Goal: Task Accomplishment & Management: Manage account settings

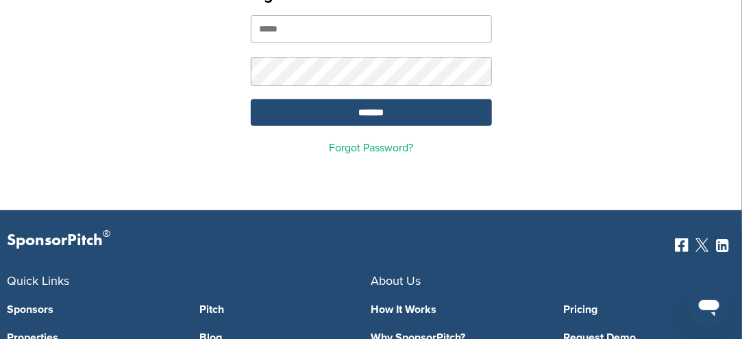
scroll to position [137, 0]
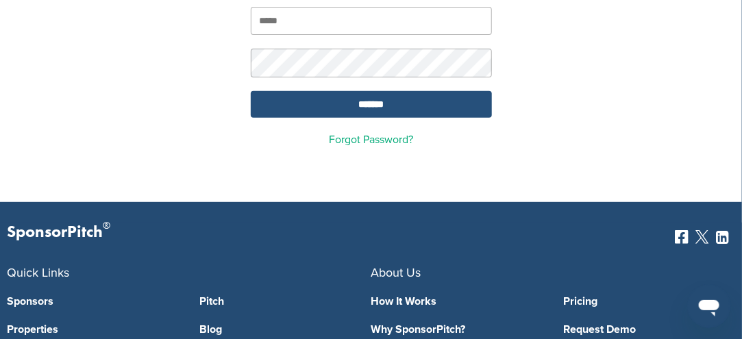
type input "**********"
click at [371, 96] on input "*******" at bounding box center [371, 104] width 241 height 27
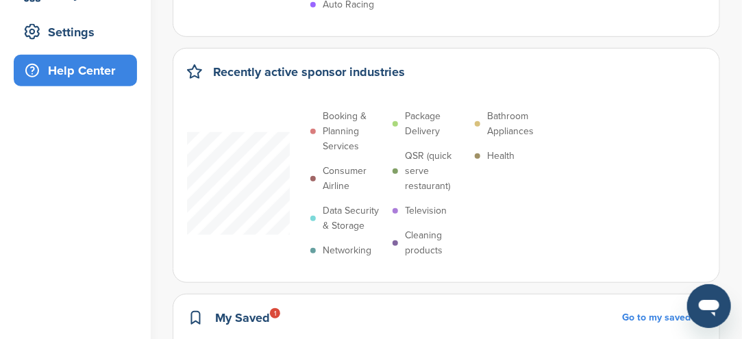
scroll to position [68, 0]
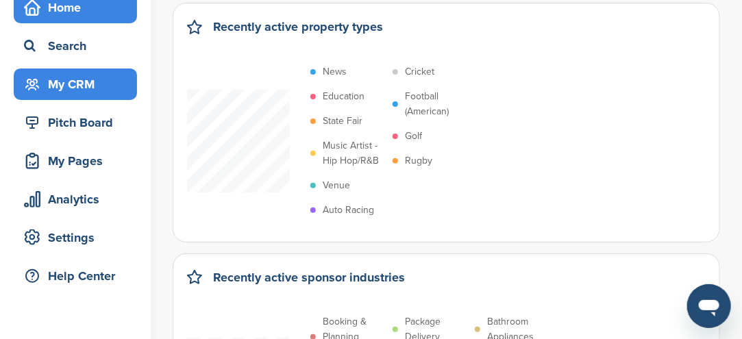
click at [56, 85] on div "My CRM" at bounding box center [79, 84] width 116 height 25
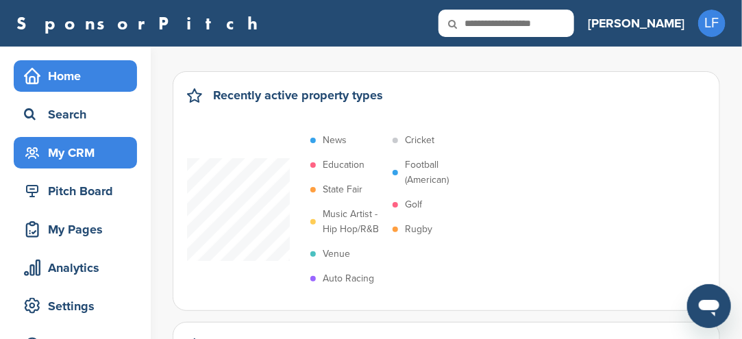
click at [46, 150] on div "My CRM" at bounding box center [79, 152] width 116 height 25
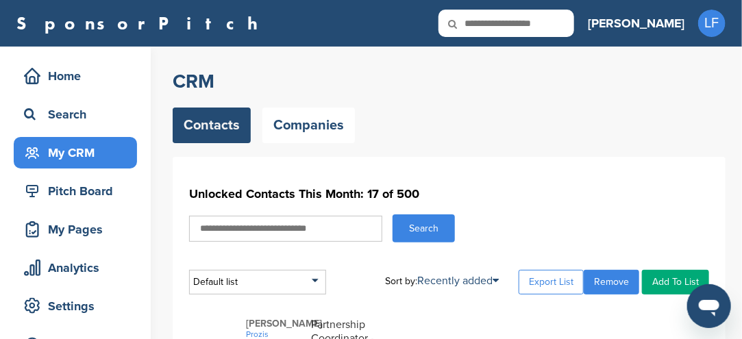
click at [51, 151] on div "My CRM" at bounding box center [79, 152] width 116 height 25
click at [207, 131] on link "Contacts" at bounding box center [212, 126] width 78 height 36
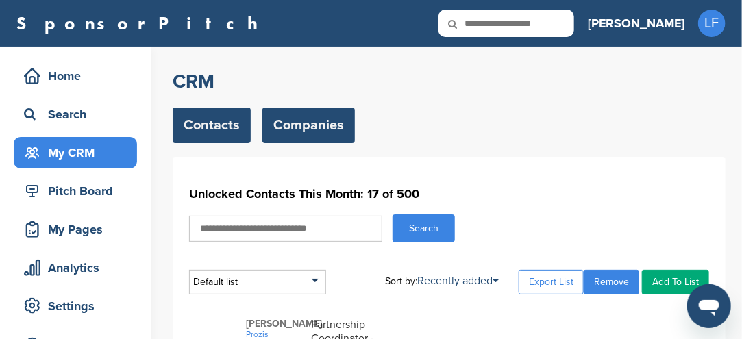
click at [295, 129] on link "Companies" at bounding box center [308, 126] width 92 height 36
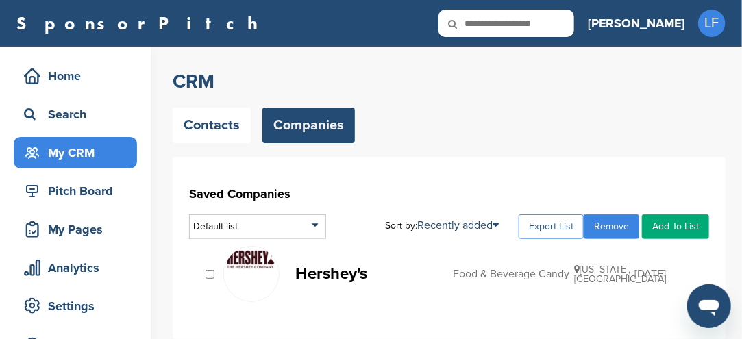
click at [556, 224] on link "Export List" at bounding box center [551, 226] width 65 height 25
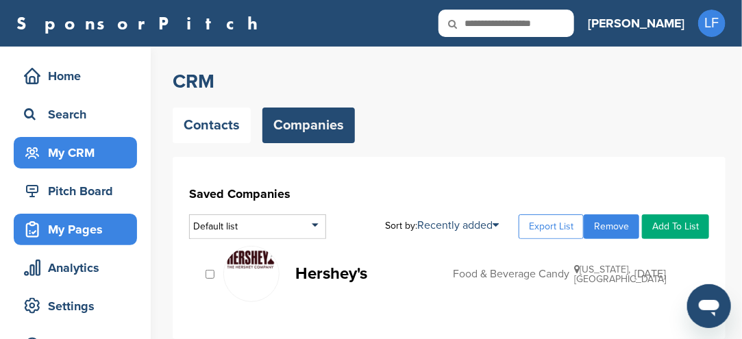
click at [66, 222] on div "My Pages" at bounding box center [79, 229] width 116 height 25
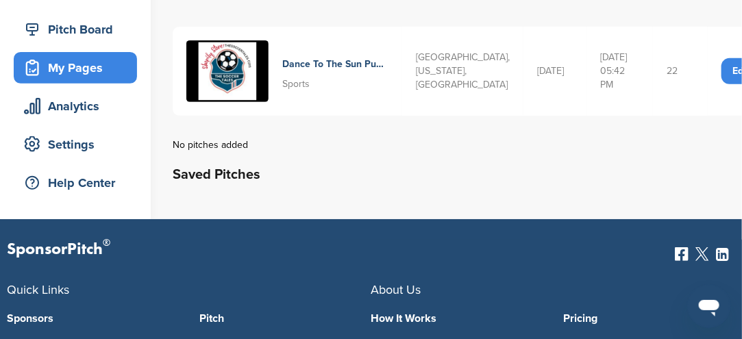
scroll to position [68, 0]
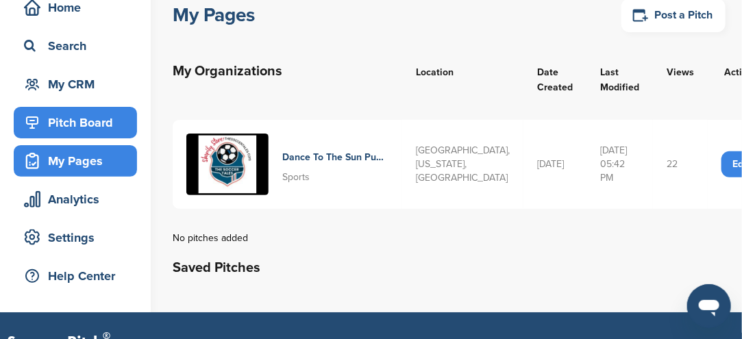
click at [80, 126] on div "Pitch Board" at bounding box center [79, 122] width 116 height 25
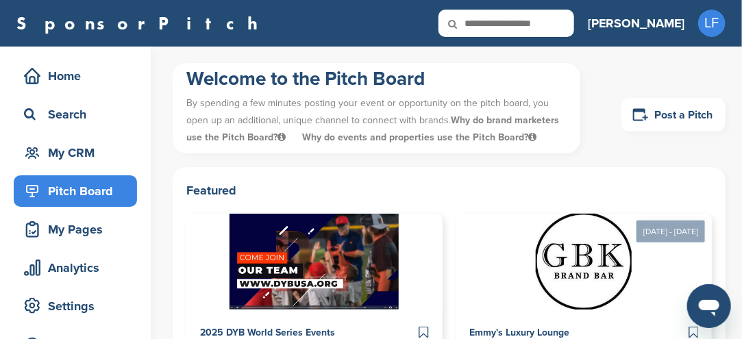
click at [556, 23] on input "text" at bounding box center [506, 23] width 136 height 27
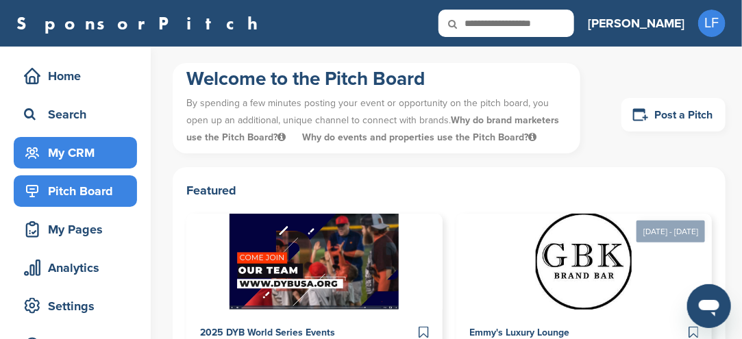
click at [71, 156] on div "My CRM" at bounding box center [79, 152] width 116 height 25
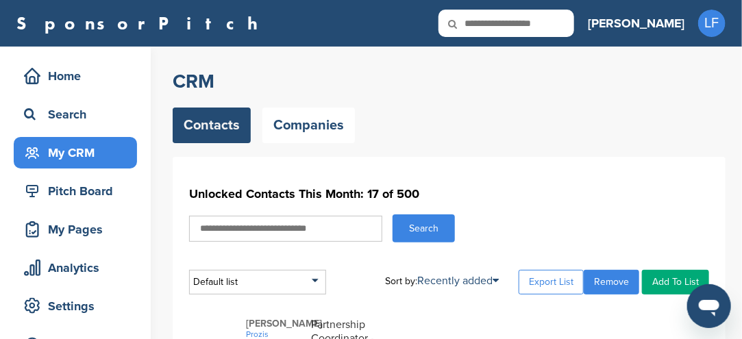
scroll to position [68, 0]
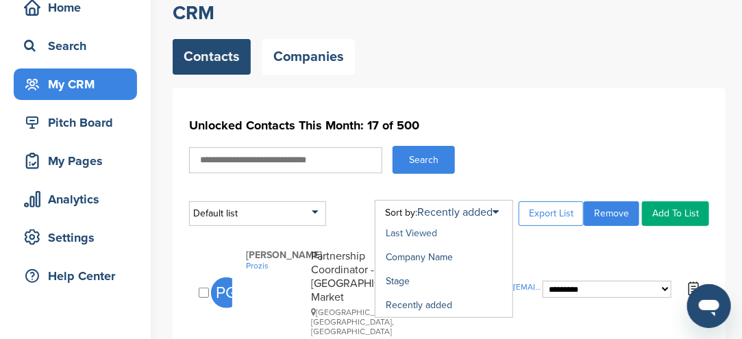
click at [406, 234] on link "Last Viewed" at bounding box center [411, 233] width 51 height 12
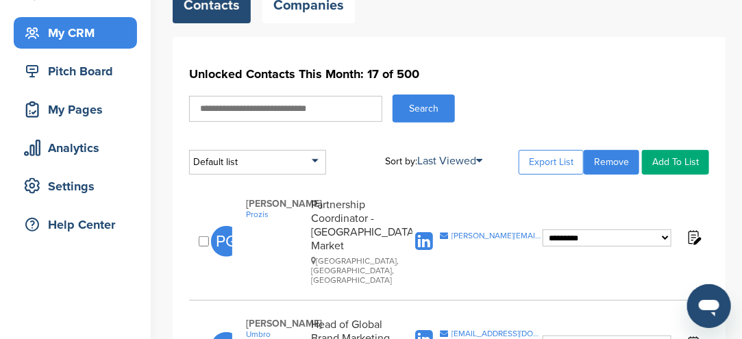
scroll to position [137, 0]
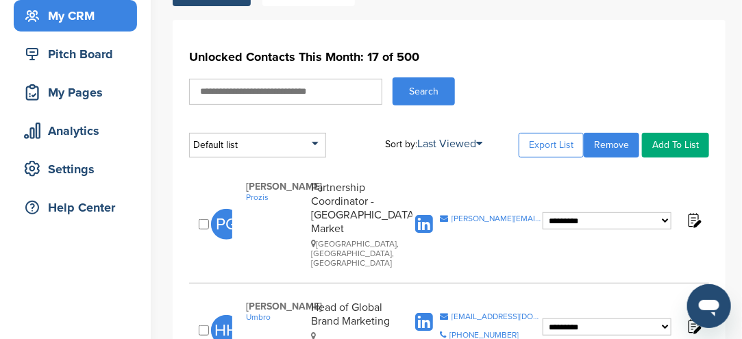
click at [570, 212] on select "**********" at bounding box center [606, 220] width 129 height 17
click at [444, 232] on div "**********" at bounding box center [449, 224] width 520 height 101
click at [253, 198] on span "Prozis" at bounding box center [275, 197] width 58 height 10
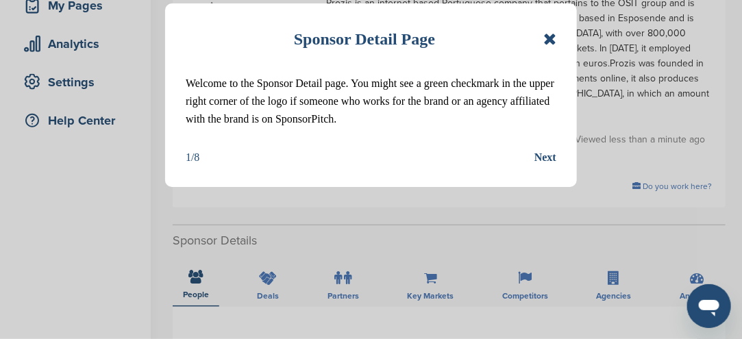
scroll to position [205, 0]
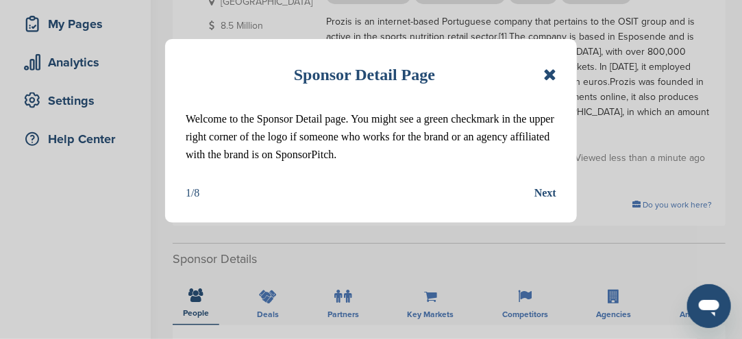
click at [549, 81] on icon at bounding box center [549, 74] width 13 height 16
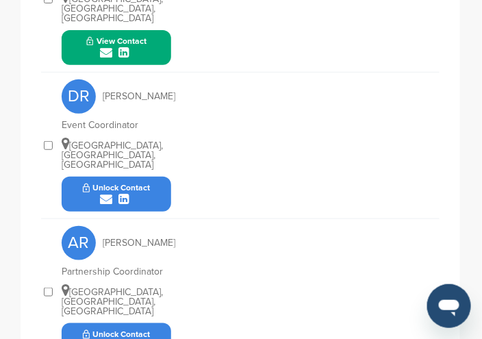
scroll to position [921, 0]
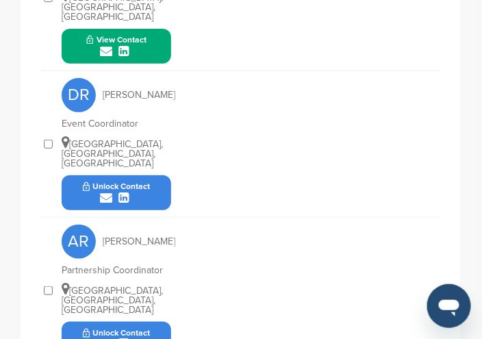
click at [108, 338] on icon "submit" at bounding box center [107, 344] width 12 height 12
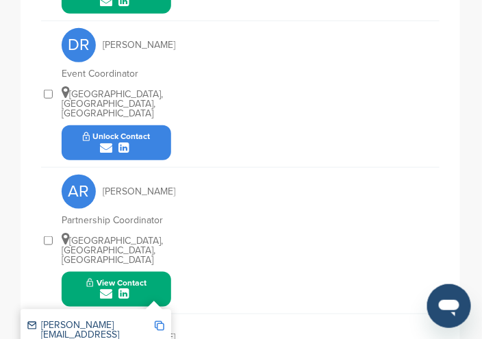
scroll to position [989, 0]
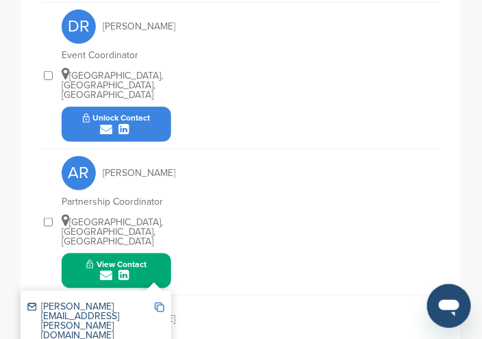
drag, startPoint x: 152, startPoint y: 229, endPoint x: 162, endPoint y: 258, distance: 30.5
click at [162, 303] on img at bounding box center [160, 308] width 10 height 10
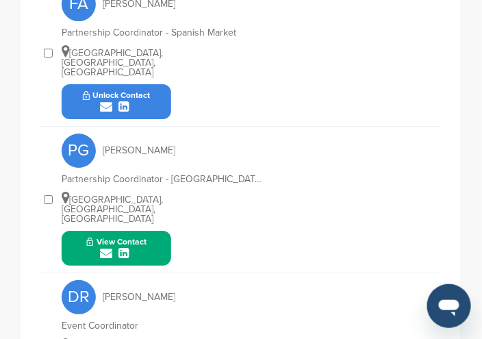
scroll to position [647, 0]
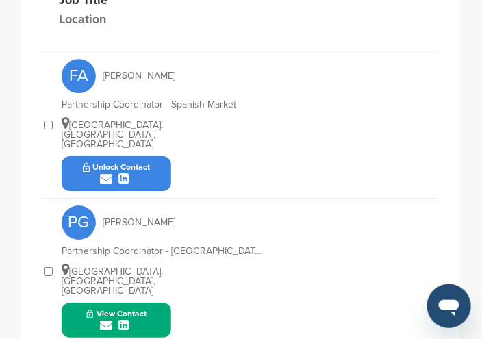
drag, startPoint x: 108, startPoint y: 150, endPoint x: 102, endPoint y: 156, distance: 8.7
click at [102, 173] on icon "submit" at bounding box center [107, 179] width 12 height 12
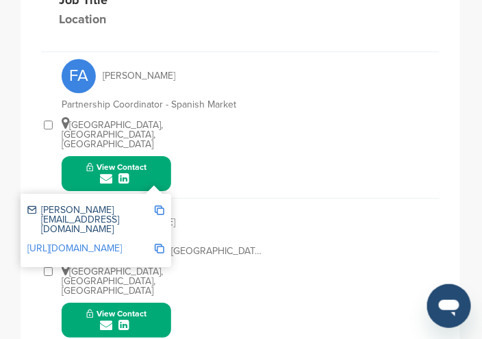
click at [164, 205] on img at bounding box center [160, 210] width 10 height 10
